Goal: Task Accomplishment & Management: Manage account settings

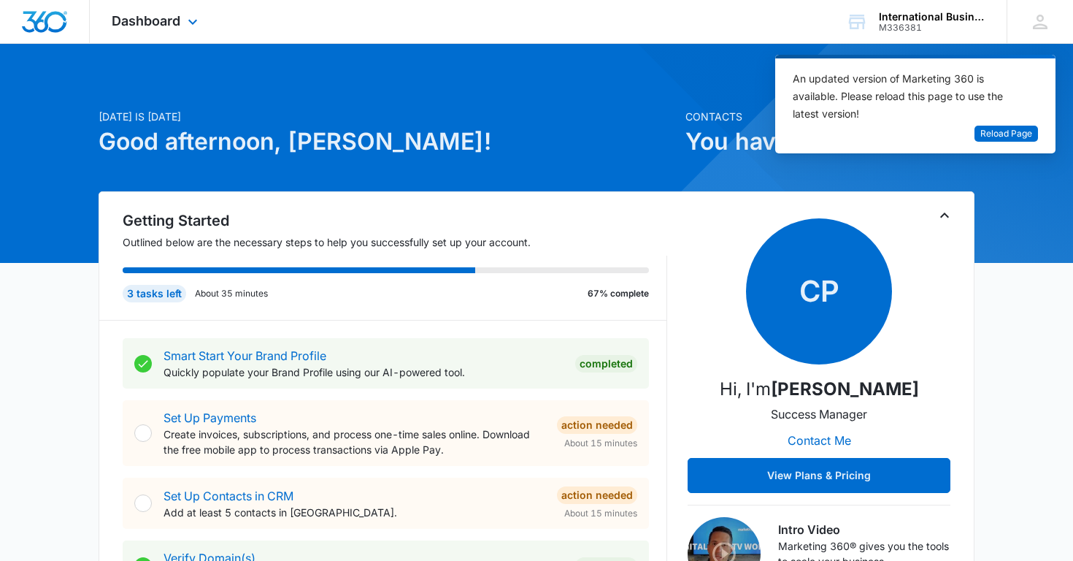
click at [49, 20] on img "Dashboard" at bounding box center [44, 22] width 47 height 22
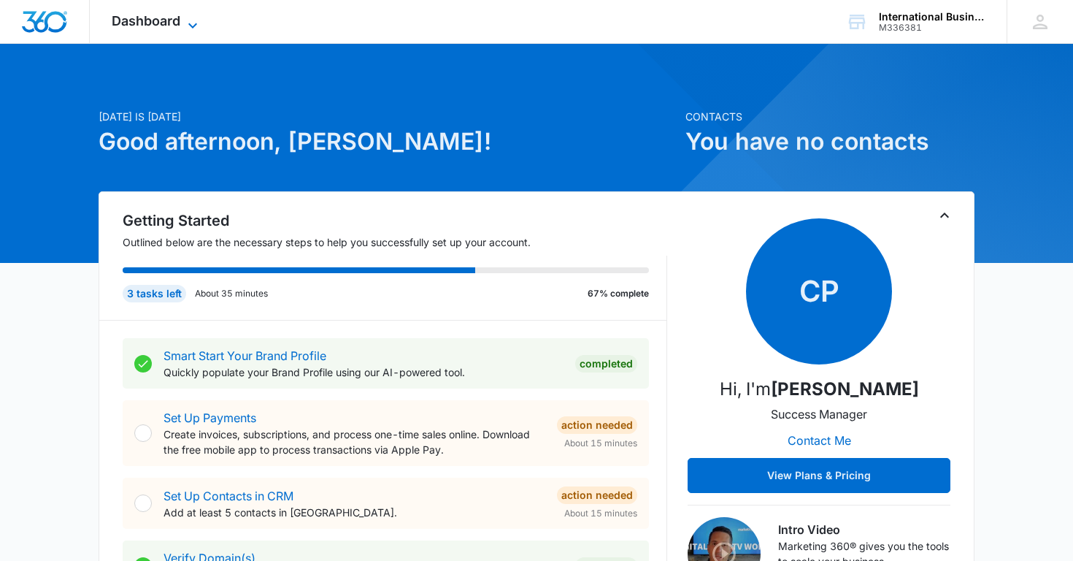
click at [199, 21] on icon at bounding box center [193, 26] width 18 height 18
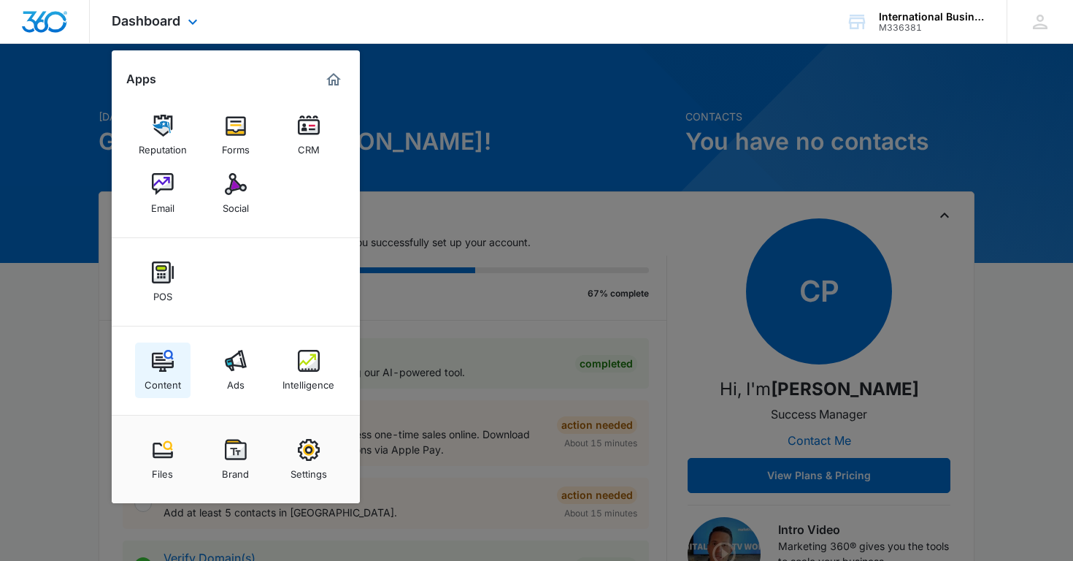
click at [164, 364] on img at bounding box center [163, 361] width 22 height 22
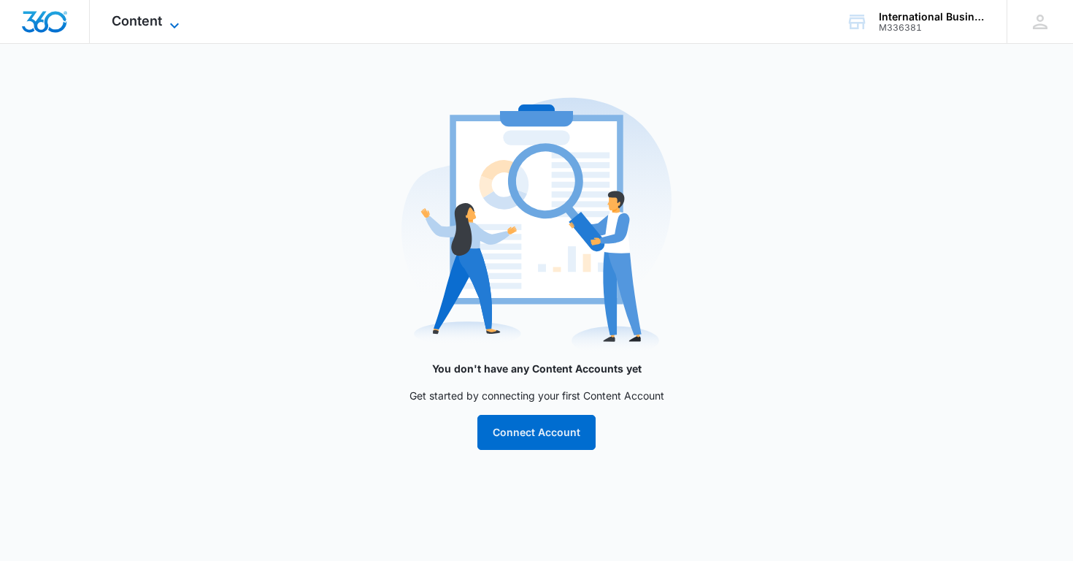
click at [177, 22] on icon at bounding box center [175, 26] width 18 height 18
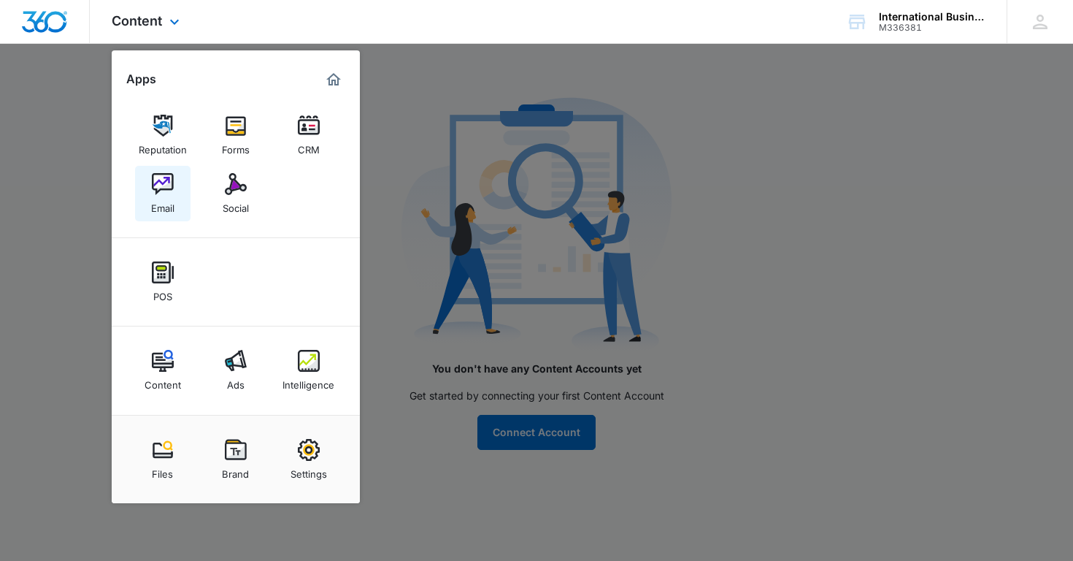
click at [166, 196] on div "Email" at bounding box center [162, 204] width 23 height 19
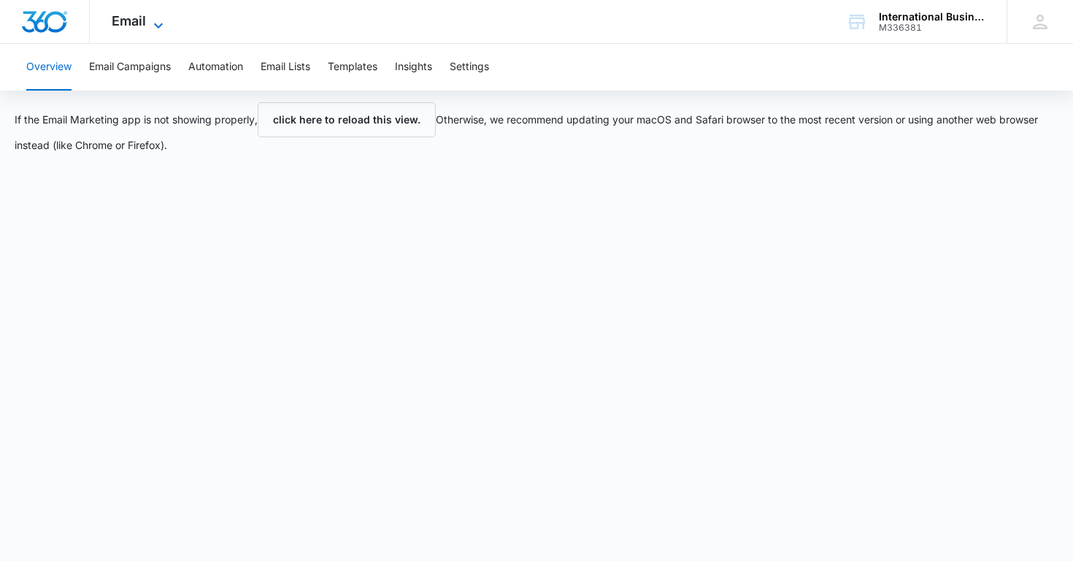
click at [158, 26] on icon at bounding box center [159, 26] width 18 height 18
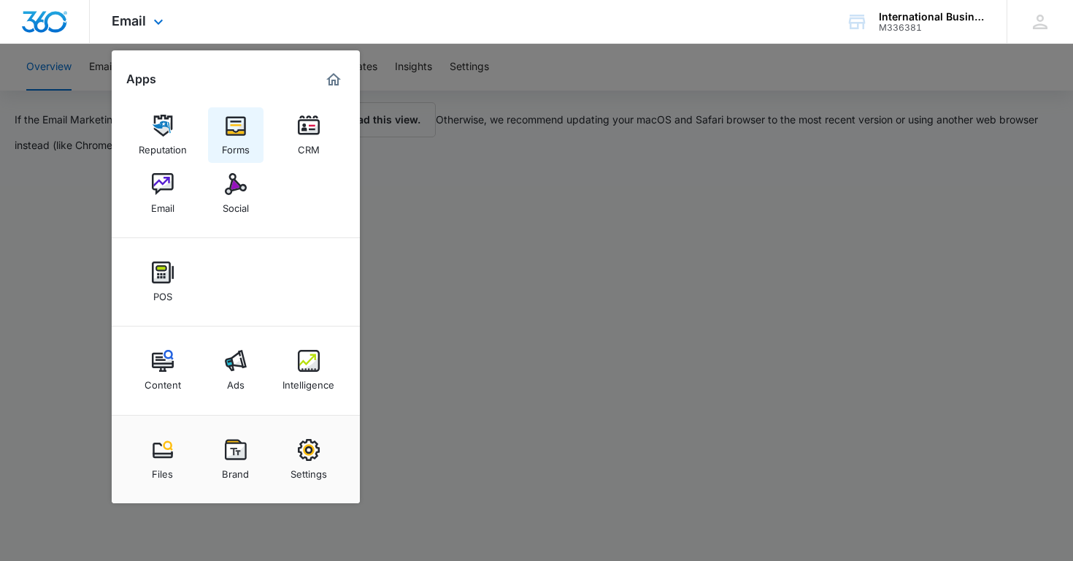
click at [230, 142] on div "Forms" at bounding box center [236, 146] width 28 height 19
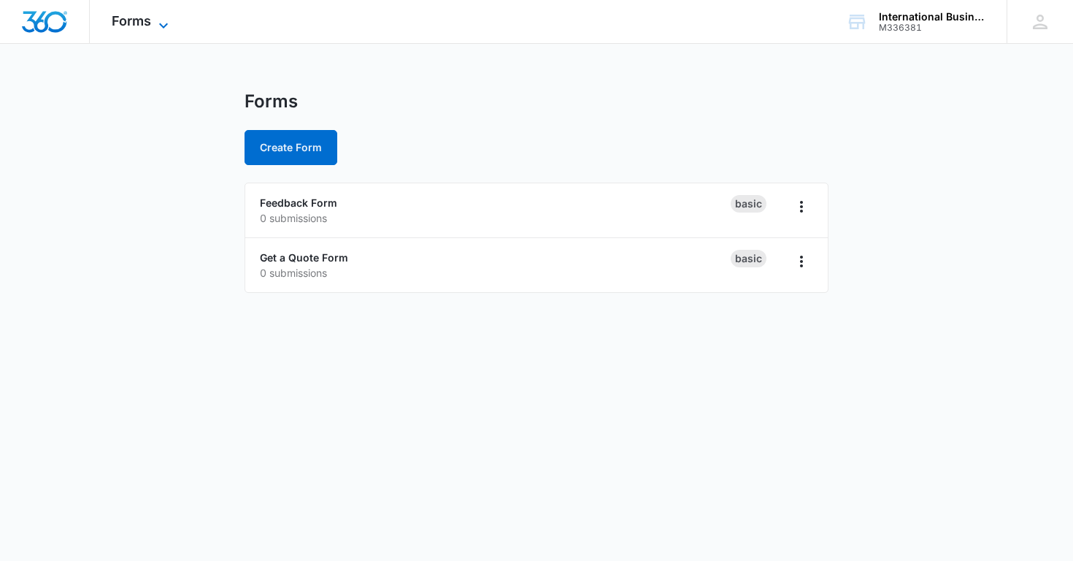
click at [165, 23] on icon at bounding box center [164, 26] width 18 height 18
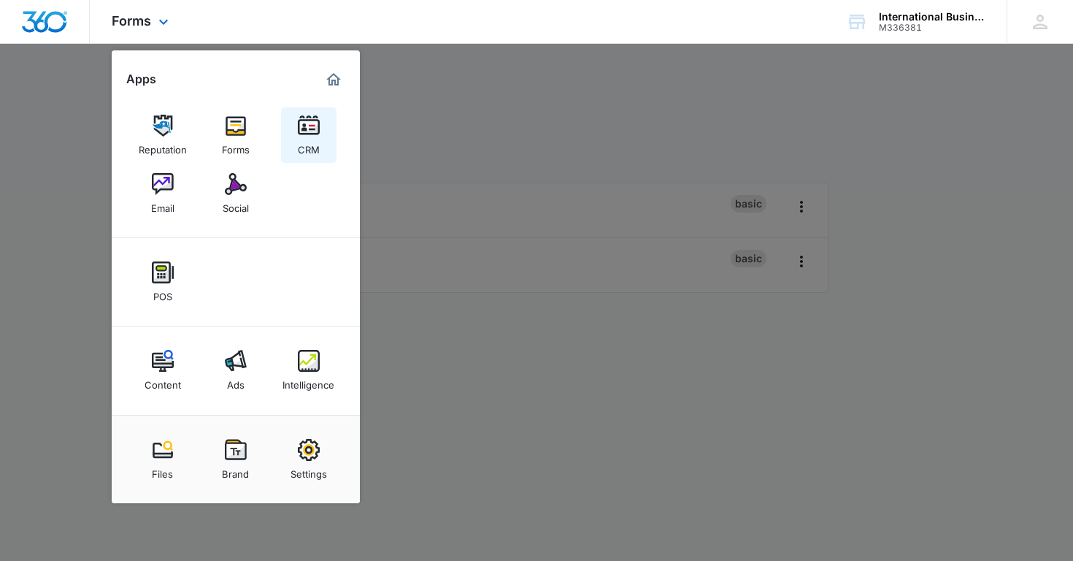
click at [311, 138] on div "CRM" at bounding box center [309, 146] width 22 height 19
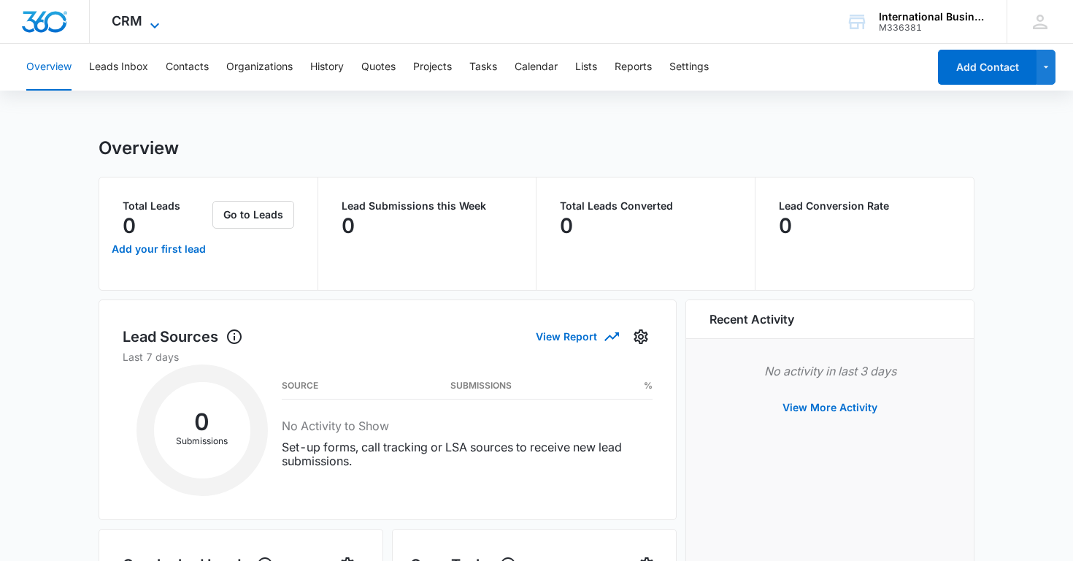
click at [153, 22] on icon at bounding box center [155, 26] width 18 height 18
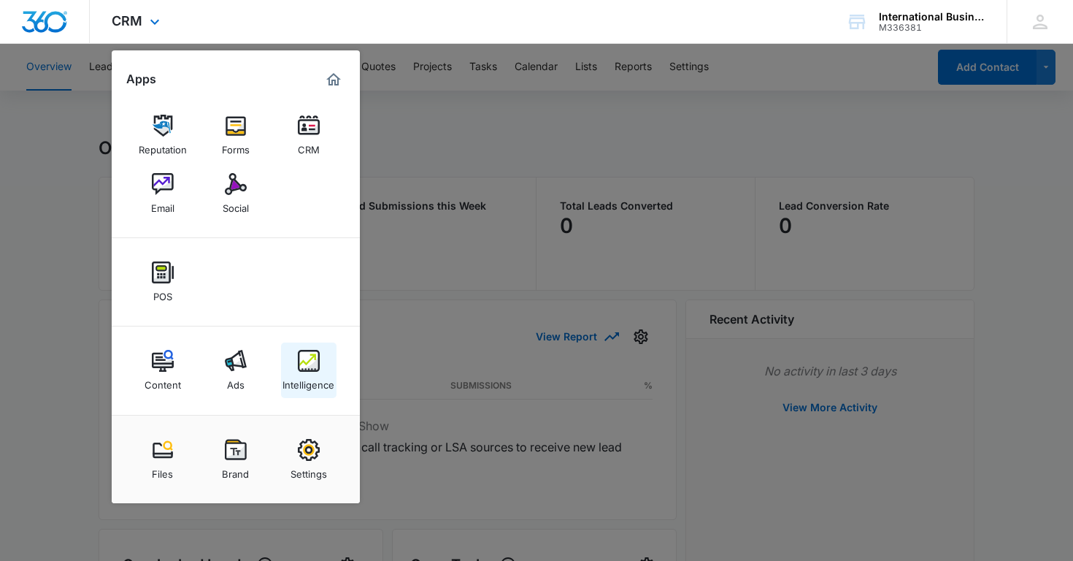
click at [315, 358] on img at bounding box center [309, 361] width 22 height 22
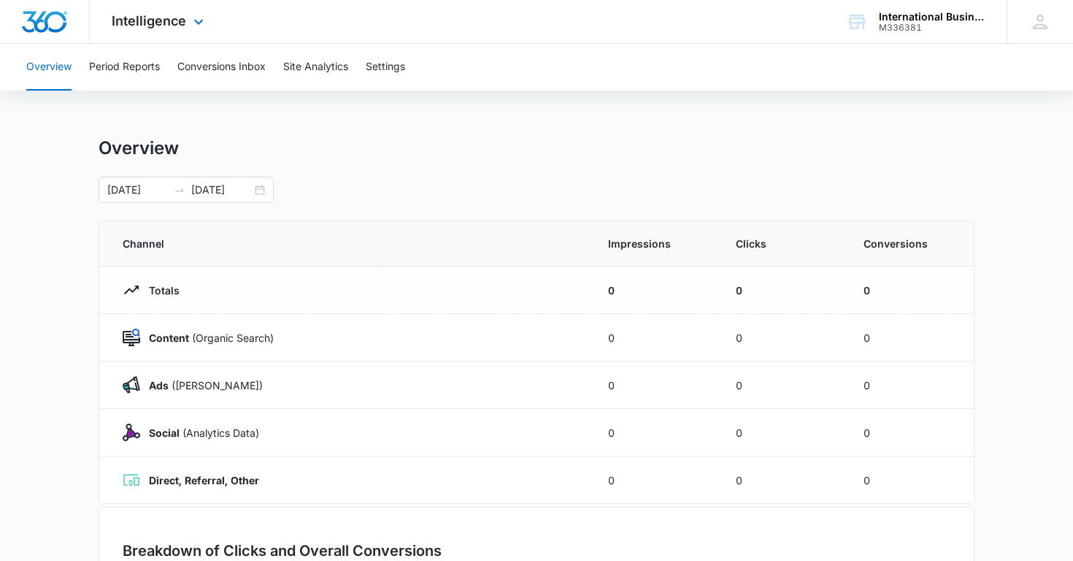
click at [190, 27] on icon at bounding box center [199, 22] width 18 height 18
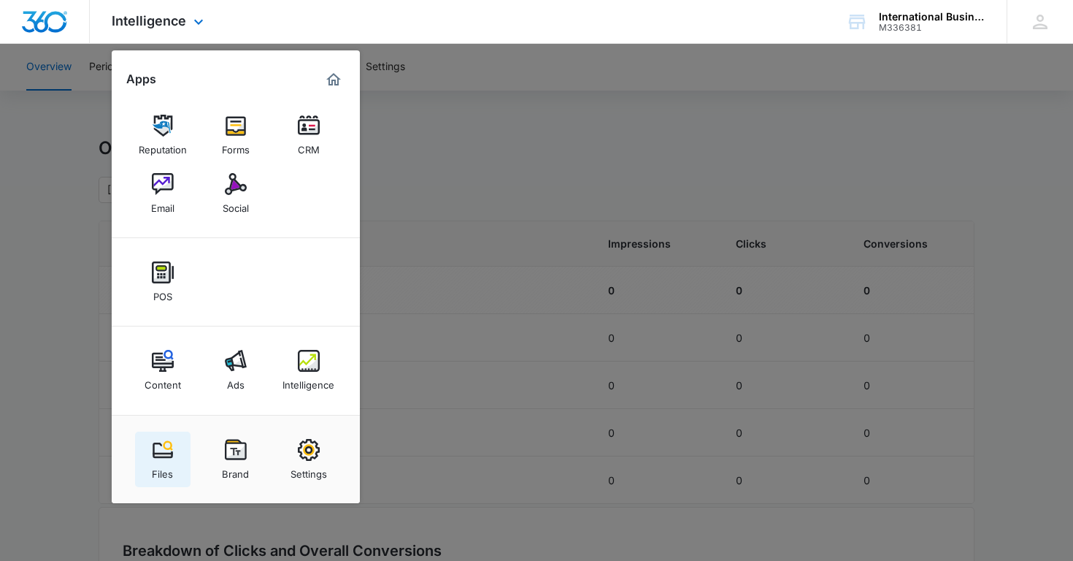
click at [161, 453] on img at bounding box center [163, 450] width 22 height 22
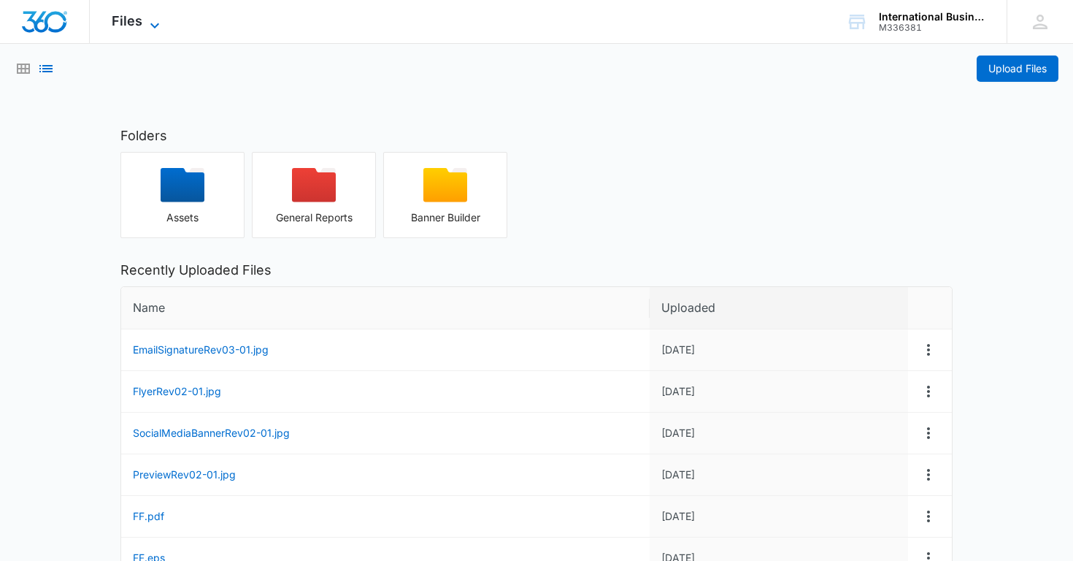
click at [155, 21] on icon at bounding box center [155, 26] width 18 height 18
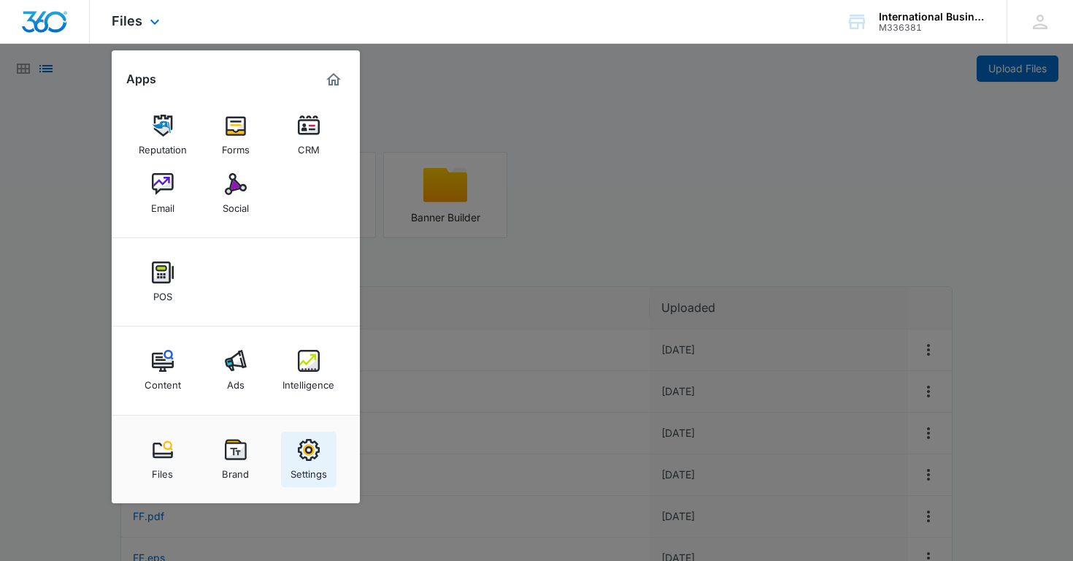
click at [305, 464] on div "Settings" at bounding box center [309, 470] width 37 height 19
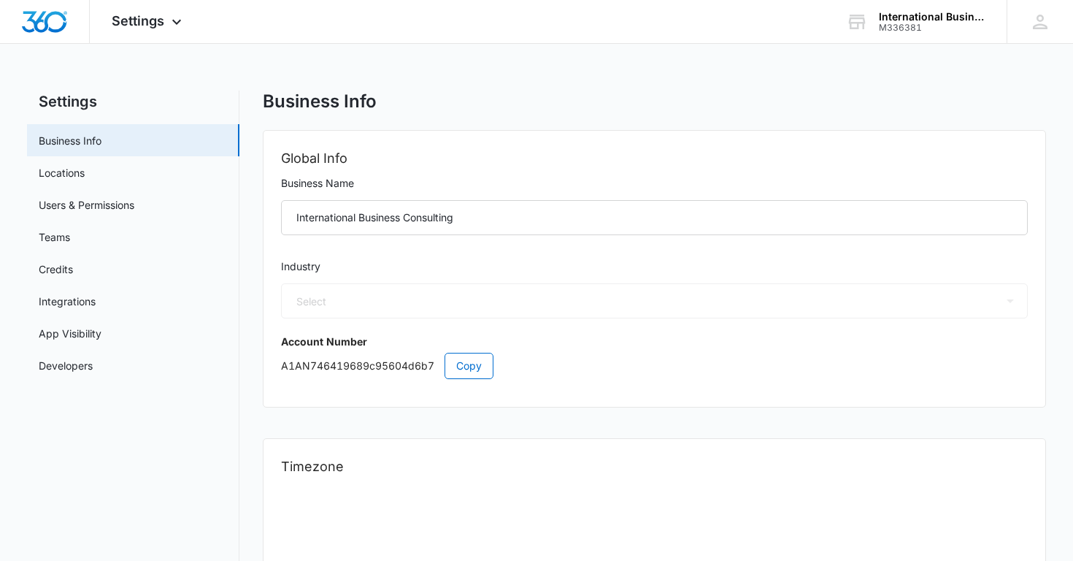
select select "32"
select select "US"
select select "America/[GEOGRAPHIC_DATA]"
click at [78, 172] on link "Locations" at bounding box center [62, 172] width 46 height 15
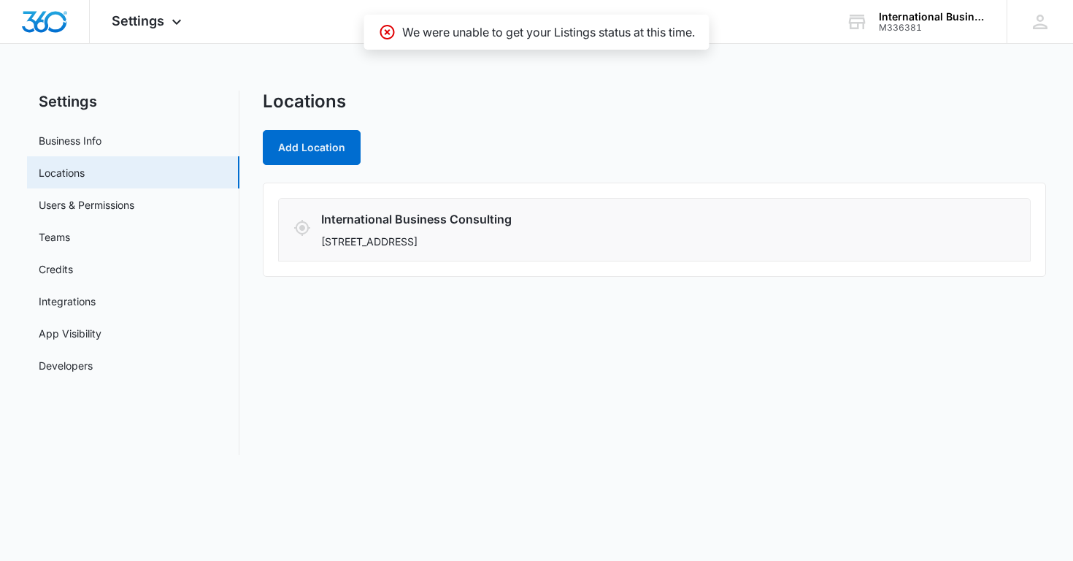
click at [504, 241] on p "[STREET_ADDRESS]" at bounding box center [586, 241] width 531 height 15
click at [545, 228] on div "International Business Consulting [STREET_ADDRESS]" at bounding box center [586, 229] width 531 height 39
click at [118, 201] on link "Users & Permissions" at bounding box center [87, 204] width 96 height 15
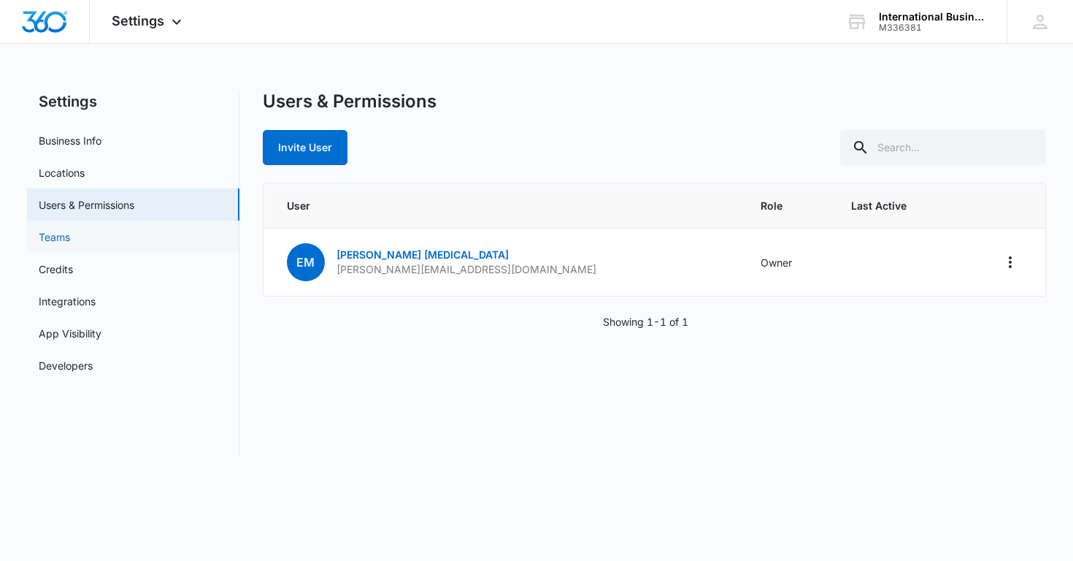
click at [69, 239] on link "Teams" at bounding box center [54, 236] width 31 height 15
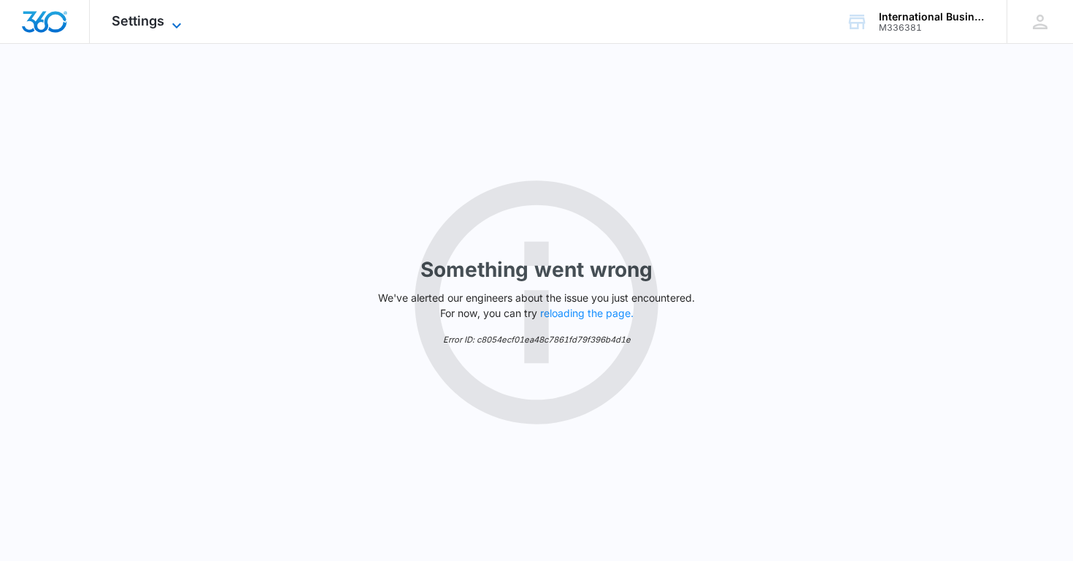
click at [173, 31] on icon at bounding box center [177, 26] width 18 height 18
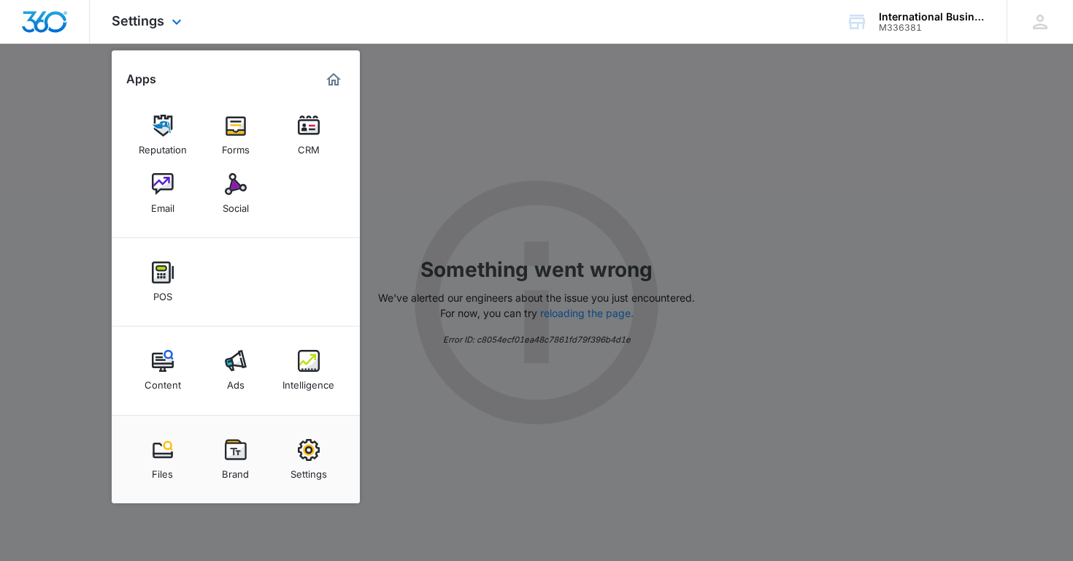
click at [338, 86] on img "Marketing 360® Dashboard" at bounding box center [334, 80] width 18 height 18
